Goal: Task Accomplishment & Management: Complete application form

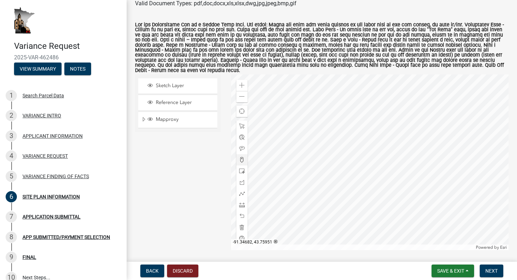
scroll to position [145, 0]
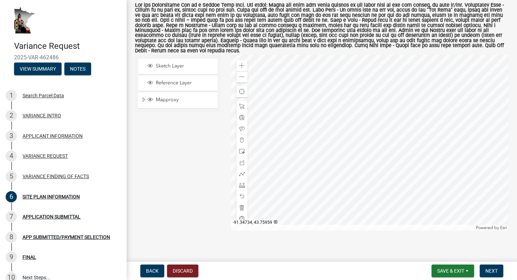
click at [165, 59] on div "Sketch Layer" at bounding box center [177, 66] width 79 height 15
click at [165, 63] on span "Sketch Layer" at bounding box center [184, 66] width 61 height 6
click at [164, 80] on span "Reference Layer" at bounding box center [184, 83] width 61 height 6
click at [172, 99] on div "Mapproxy" at bounding box center [177, 100] width 79 height 16
click at [165, 97] on span "Mapproxy" at bounding box center [184, 100] width 61 height 6
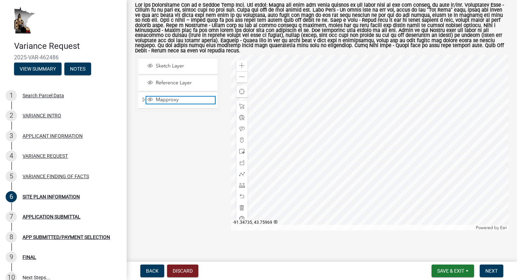
click at [165, 97] on span "Mapproxy" at bounding box center [184, 100] width 61 height 6
click at [495, 273] on span "Next" at bounding box center [491, 271] width 12 height 6
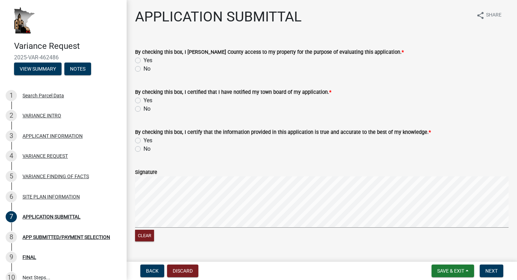
click at [143, 60] on label "Yes" at bounding box center [147, 60] width 9 height 8
click at [143, 60] on input "Yes" at bounding box center [145, 58] width 5 height 5
radio input "true"
click at [143, 101] on label "Yes" at bounding box center [147, 100] width 9 height 8
click at [143, 101] on input "Yes" at bounding box center [145, 98] width 5 height 5
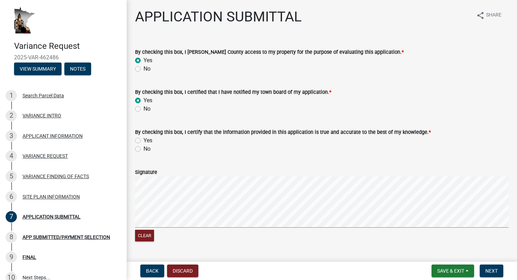
radio input "true"
click at [143, 141] on label "Yes" at bounding box center [147, 140] width 9 height 8
click at [143, 141] on input "Yes" at bounding box center [145, 138] width 5 height 5
radio input "true"
click at [137, 234] on div "Clear" at bounding box center [321, 209] width 373 height 67
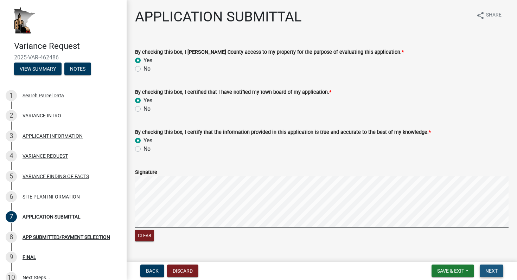
click at [489, 271] on span "Next" at bounding box center [491, 271] width 12 height 6
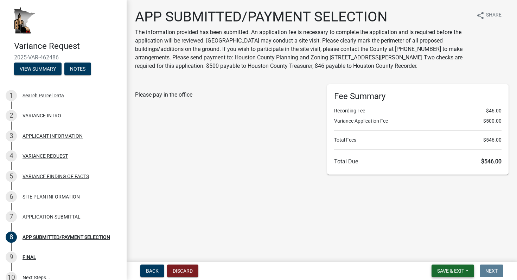
click at [460, 266] on button "Save & Exit" at bounding box center [452, 271] width 43 height 13
click at [437, 233] on button "Save" at bounding box center [446, 235] width 56 height 17
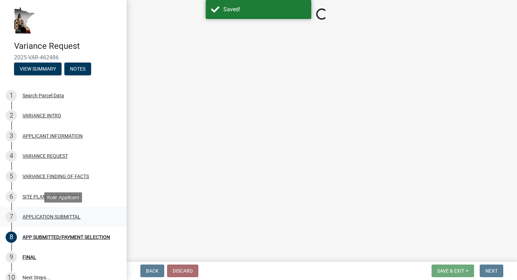
click at [66, 216] on div "APPLICATION SUBMITTAL" at bounding box center [51, 216] width 58 height 5
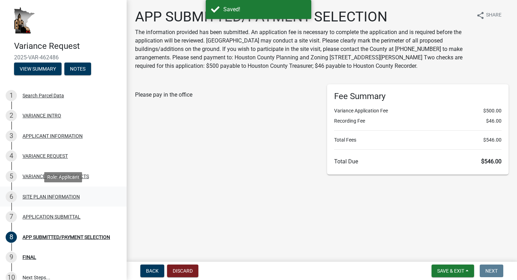
click at [52, 195] on div "SITE PLAN INFORMATION" at bounding box center [50, 196] width 57 height 5
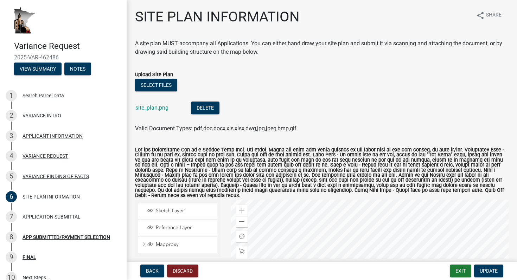
scroll to position [22, 0]
